Goal: Find specific page/section: Find specific page/section

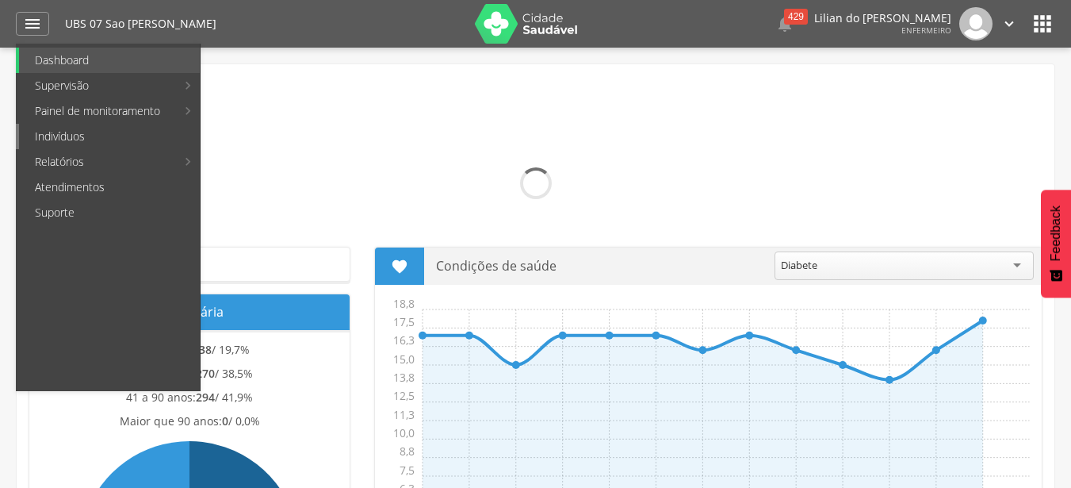
click at [66, 143] on link "Indivíduos" at bounding box center [109, 136] width 181 height 25
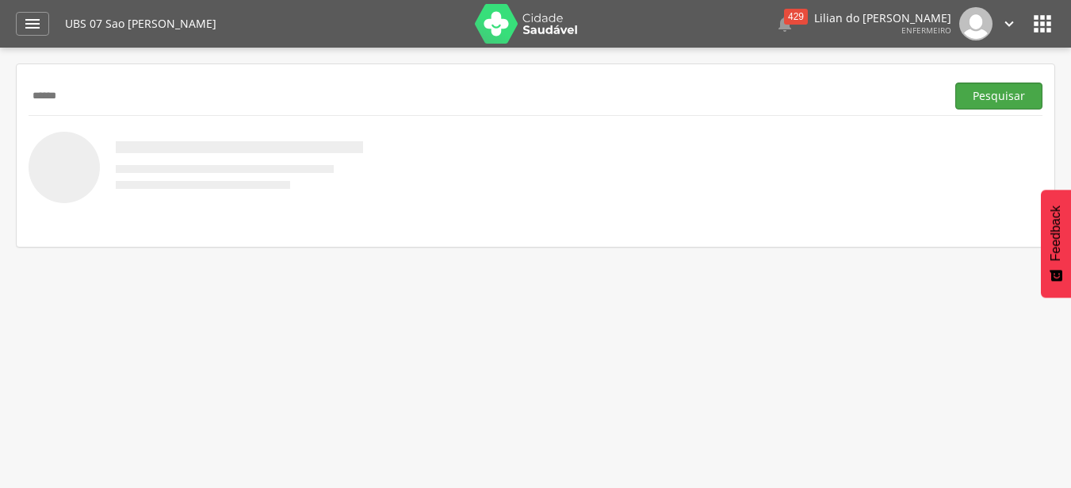
type input "******"
click at [1014, 105] on button "Pesquisar" at bounding box center [998, 95] width 87 height 27
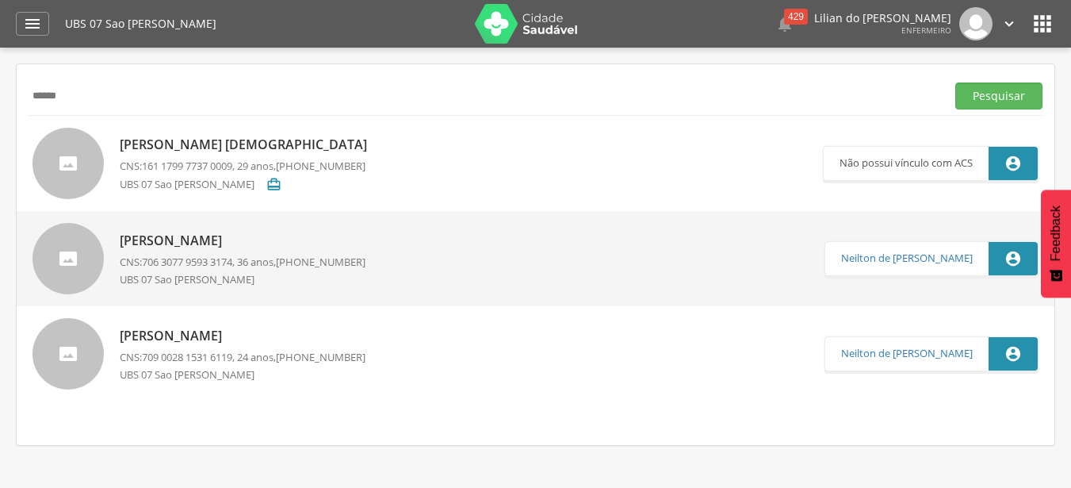
click at [305, 362] on span "(73) 98188-6146" at bounding box center [321, 357] width 90 height 14
type input "**********"
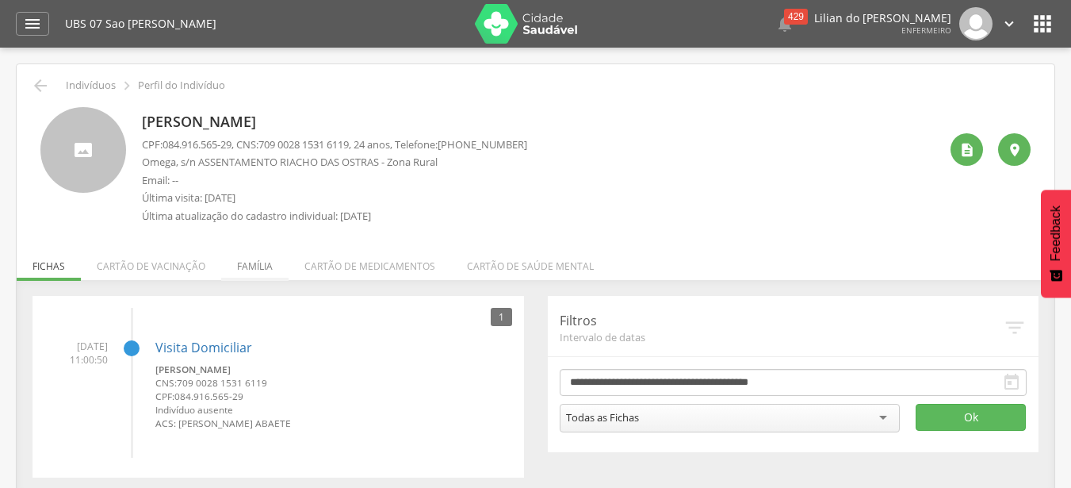
click at [250, 263] on li "Família" at bounding box center [254, 261] width 67 height 37
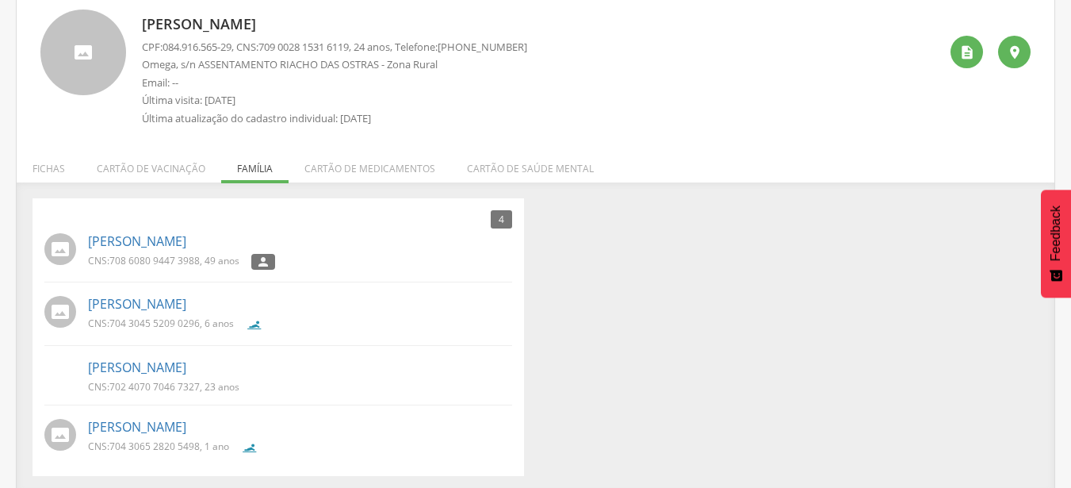
scroll to position [102, 0]
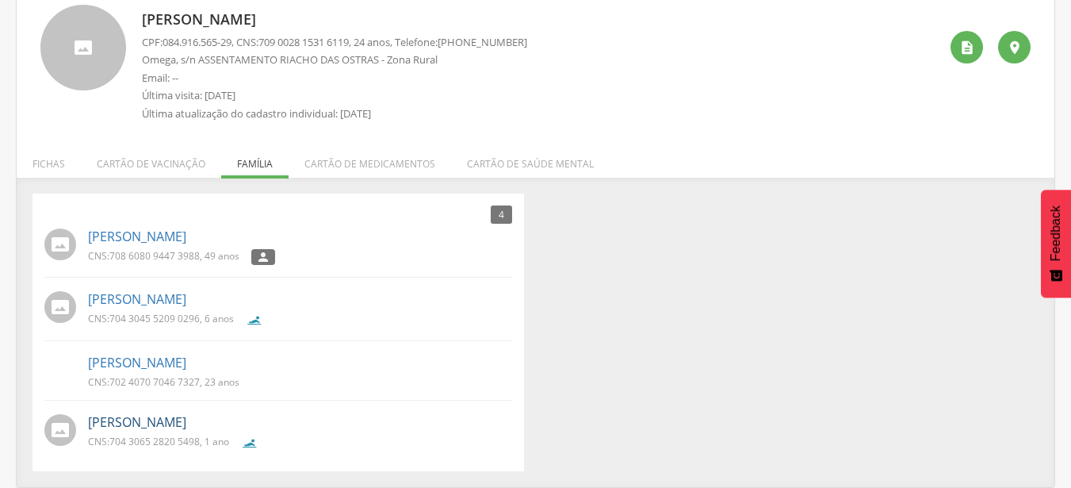
click at [186, 426] on link "[PERSON_NAME]" at bounding box center [137, 422] width 98 height 18
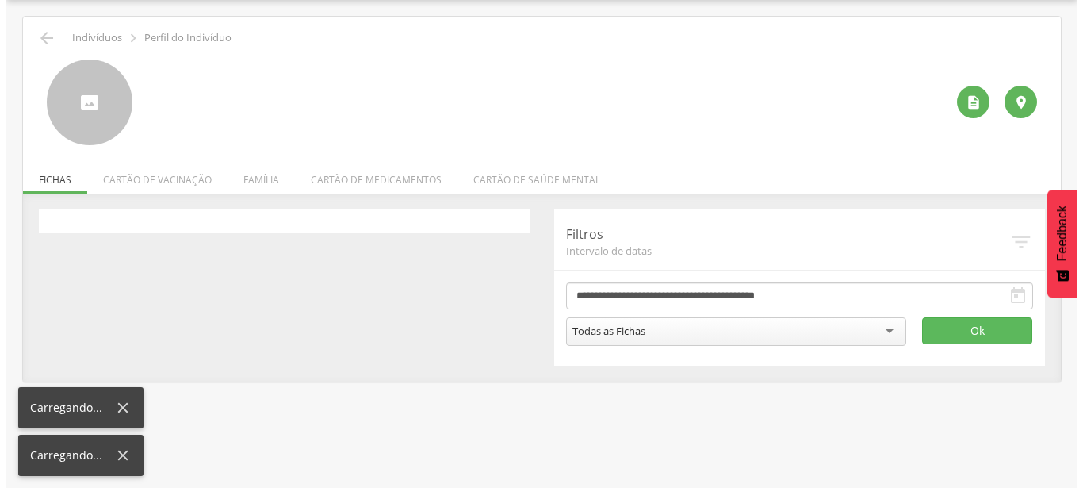
scroll to position [48, 0]
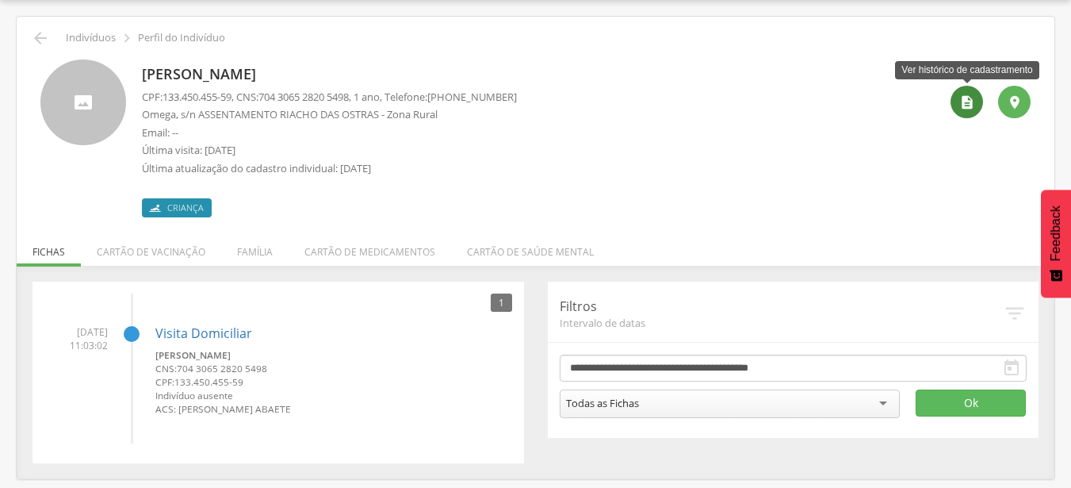
click at [962, 97] on icon "" at bounding box center [967, 102] width 16 height 16
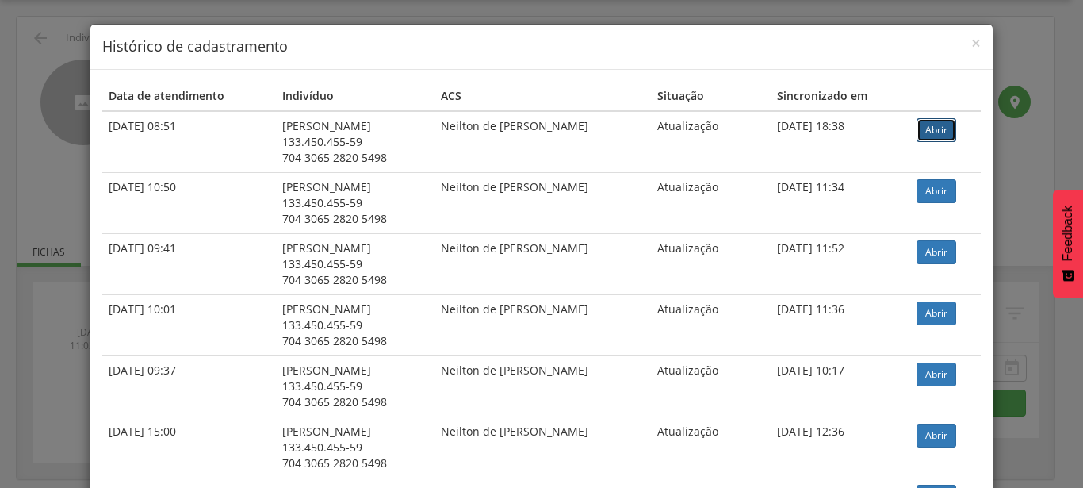
click at [943, 122] on link "Abrir" at bounding box center [936, 130] width 40 height 24
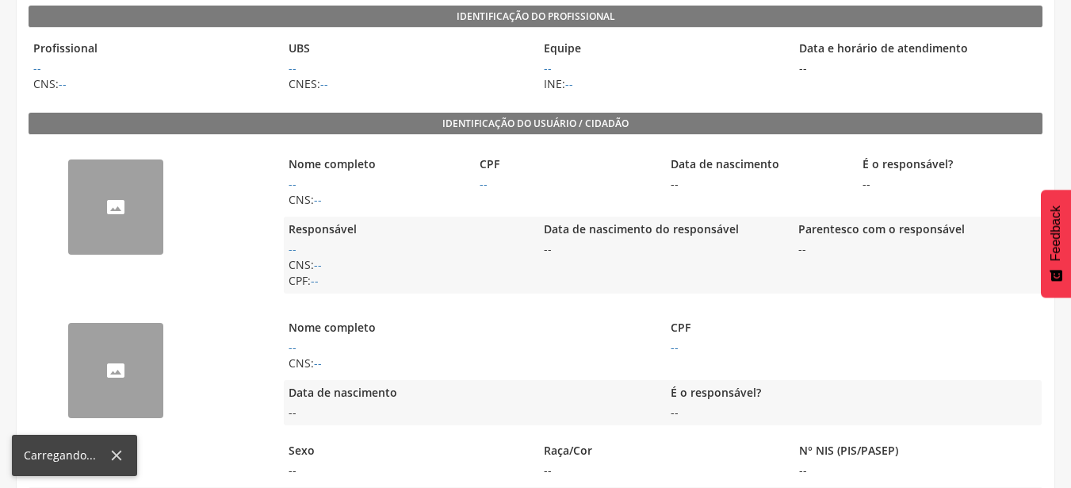
scroll to position [260, 0]
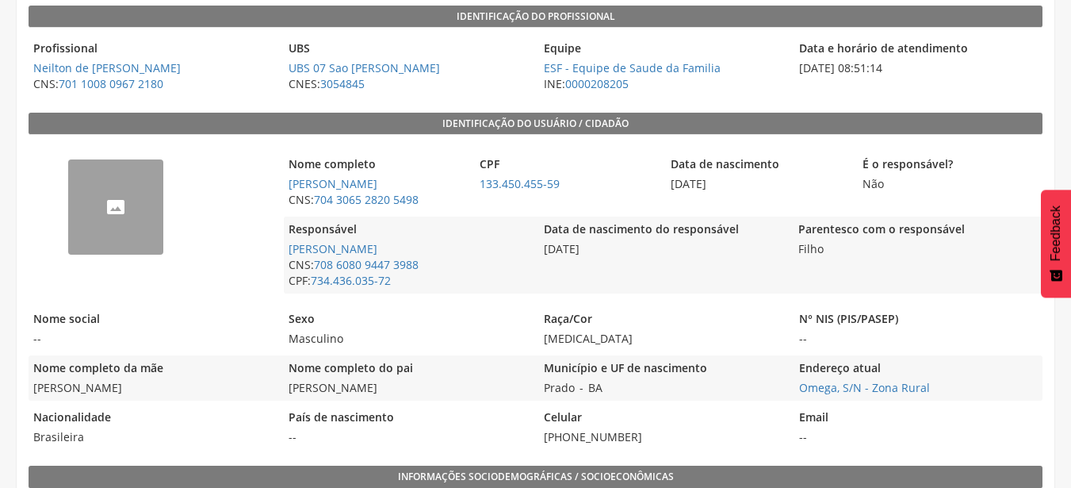
drag, startPoint x: 732, startPoint y: 187, endPoint x: 671, endPoint y: 176, distance: 62.0
click at [671, 176] on span "[DATE]" at bounding box center [757, 184] width 183 height 16
copy span "[DATE]"
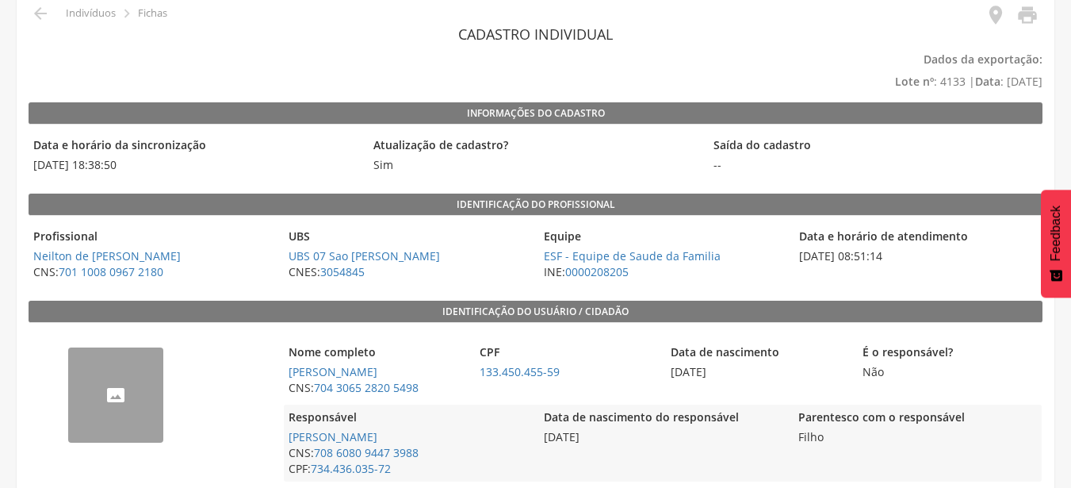
scroll to position [238, 0]
